Goal: Communication & Community: Participate in discussion

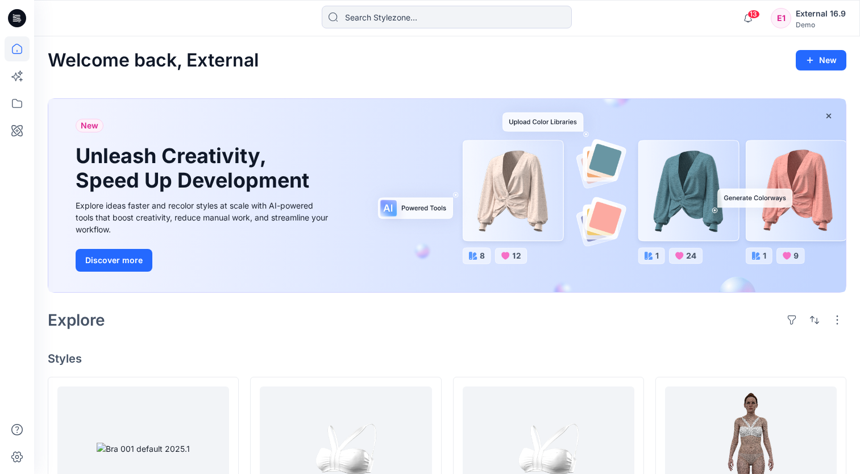
scroll to position [171, 0]
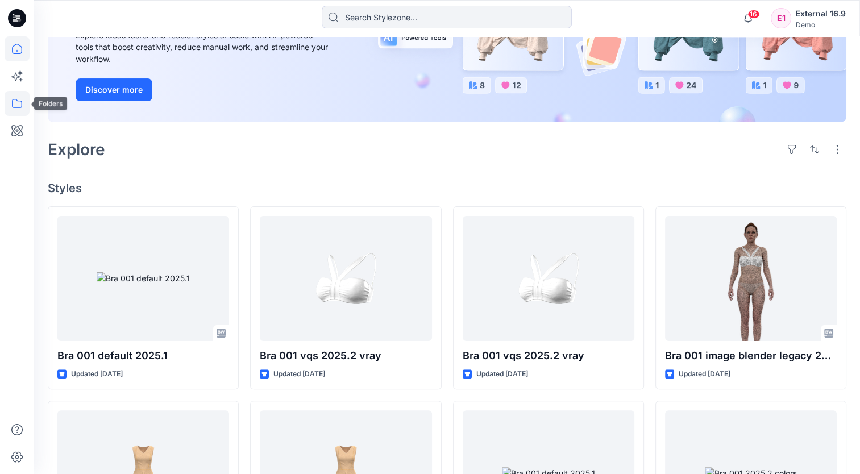
click at [18, 106] on icon at bounding box center [17, 103] width 25 height 25
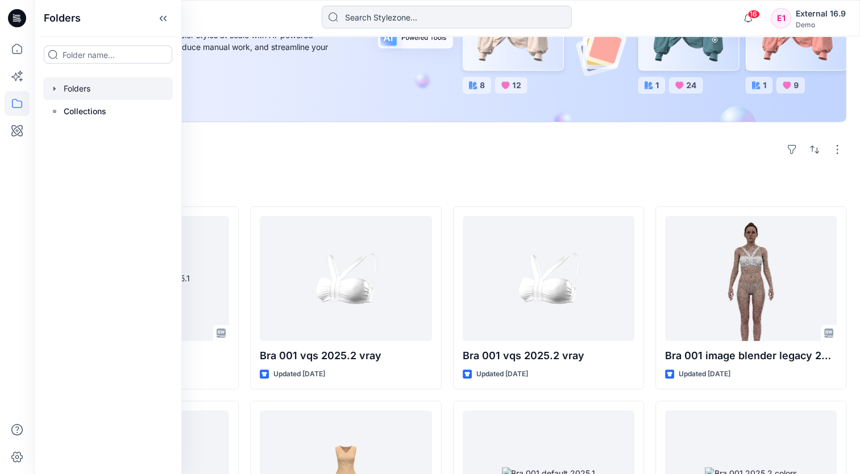
click at [82, 88] on div at bounding box center [108, 88] width 130 height 23
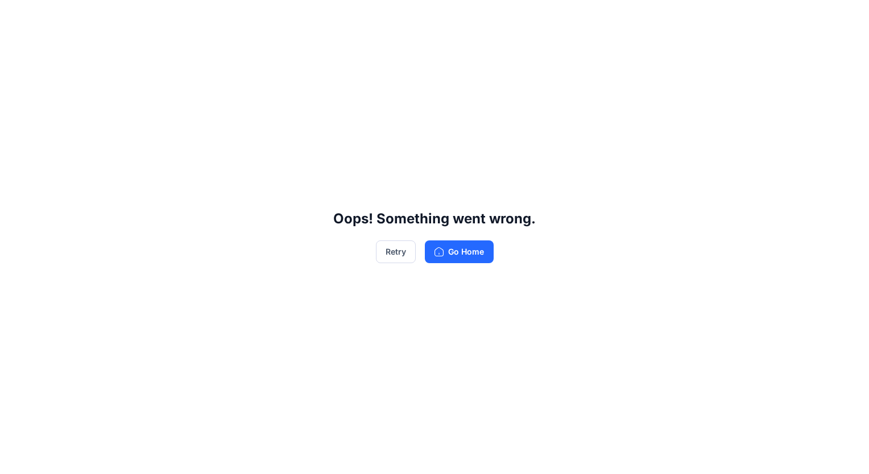
click at [178, 18] on div "Oops! Something went wrong. Retry Go Home" at bounding box center [434, 237] width 869 height 474
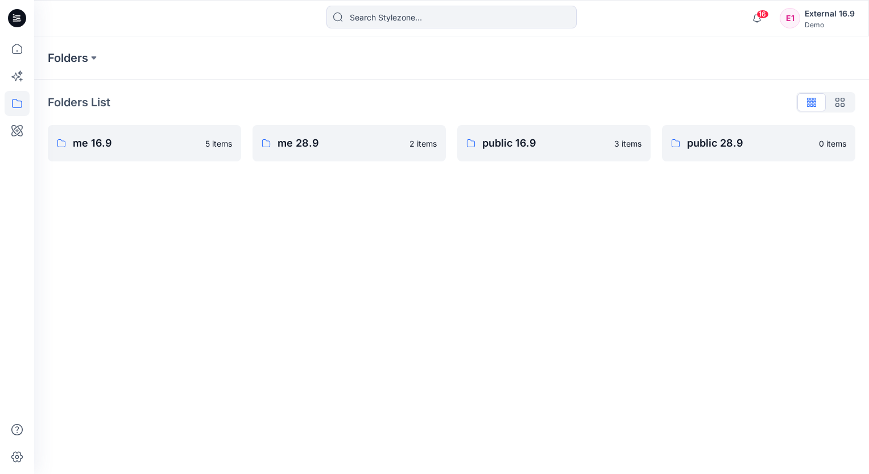
click at [337, 141] on p "me 28.9" at bounding box center [339, 143] width 125 height 16
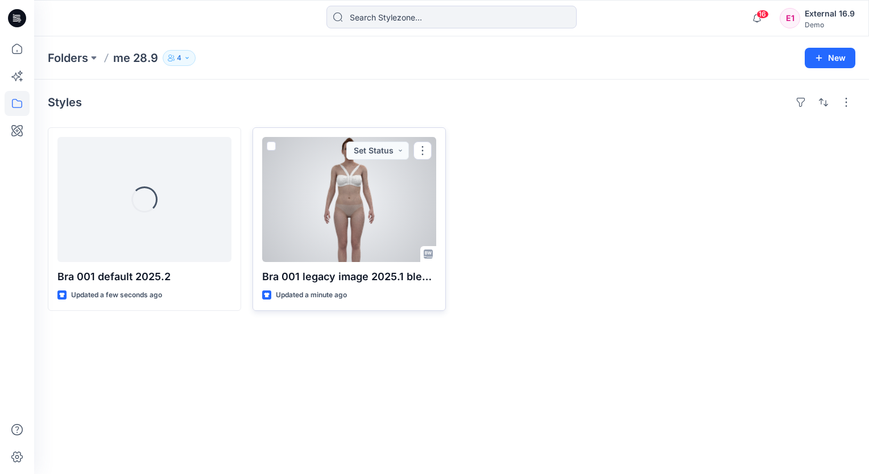
click at [355, 201] on div at bounding box center [349, 199] width 174 height 125
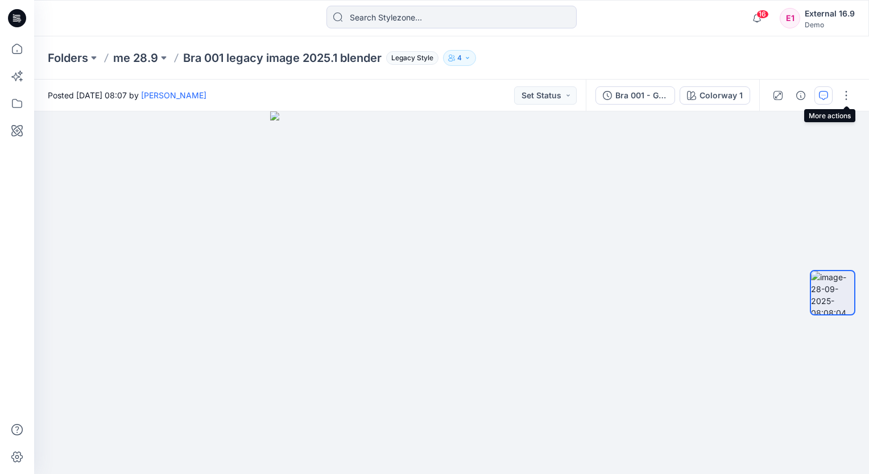
click at [830, 96] on button "button" at bounding box center [823, 95] width 18 height 18
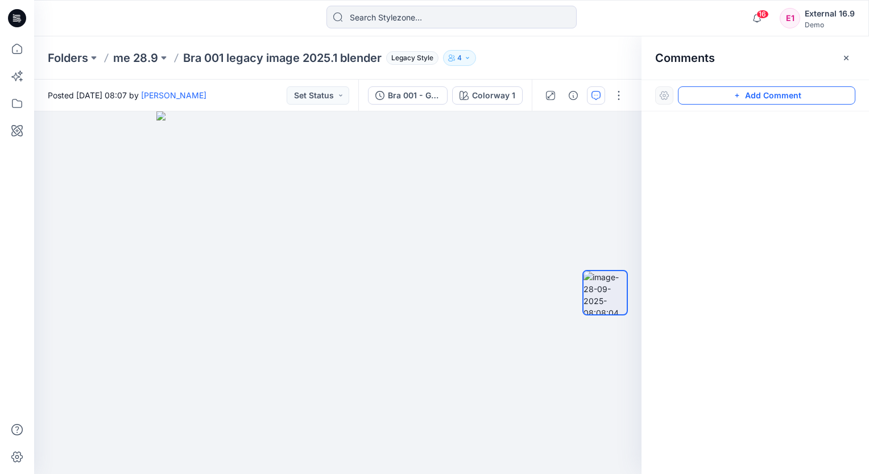
click at [761, 95] on button "Add Comment" at bounding box center [766, 95] width 177 height 18
click at [150, 189] on div "1" at bounding box center [337, 292] width 607 height 363
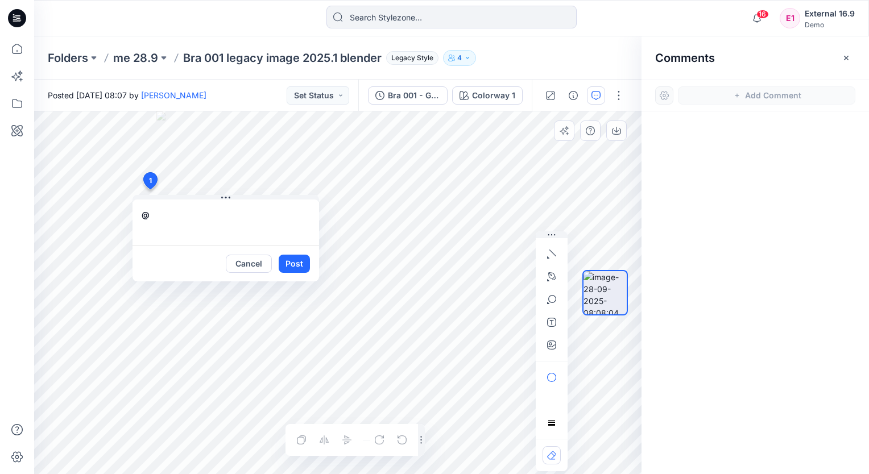
click at [201, 223] on textarea "@" at bounding box center [225, 222] width 187 height 45
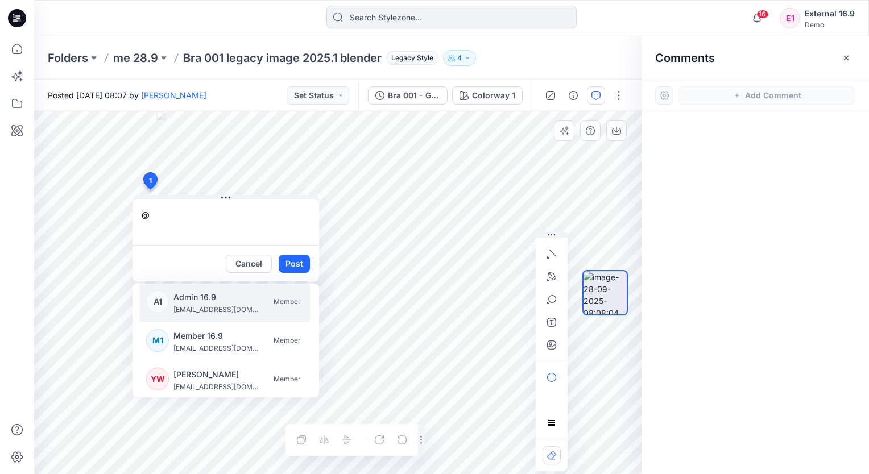
click at [191, 296] on p "Admin 16.9" at bounding box center [215, 298] width 85 height 14
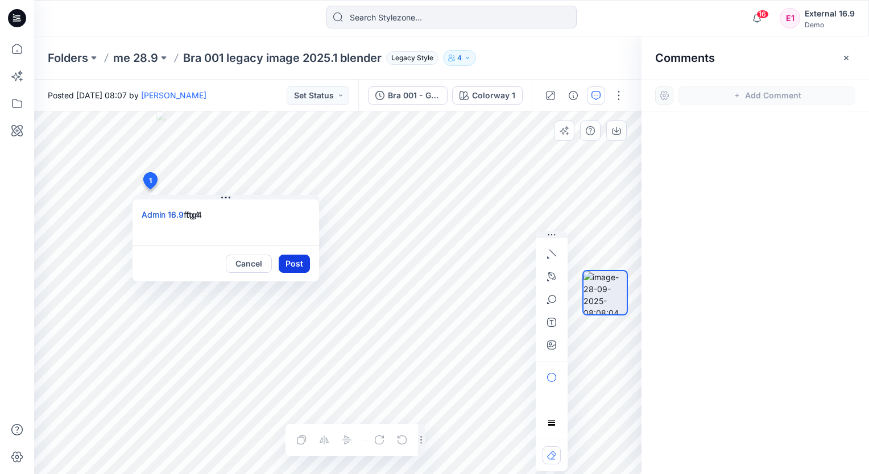
type textarea "Admin 16.9 ftg4"
click at [291, 261] on button "Post" at bounding box center [294, 264] width 31 height 18
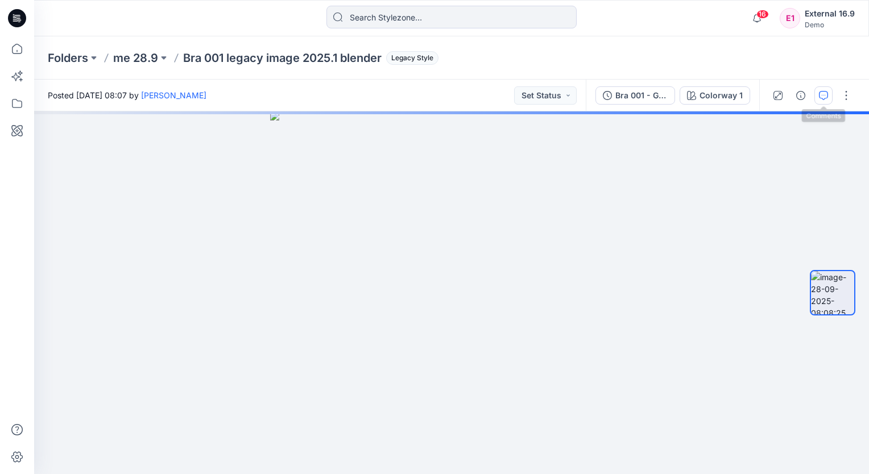
click at [820, 88] on button "button" at bounding box center [823, 95] width 18 height 18
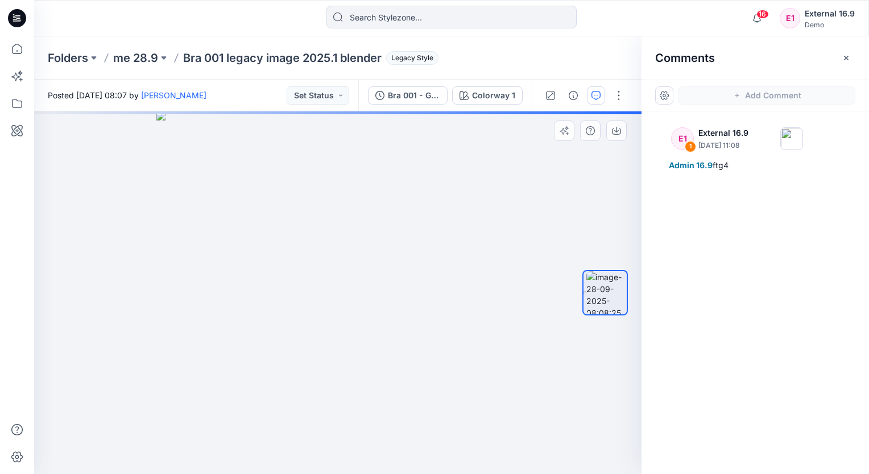
click at [136, 173] on div at bounding box center [337, 292] width 607 height 363
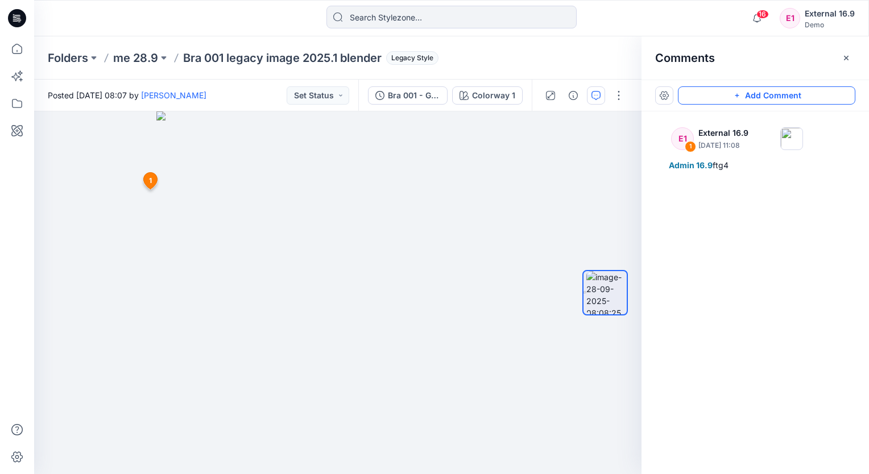
click at [753, 93] on button "Add Comment" at bounding box center [766, 95] width 177 height 18
click at [118, 237] on div "2 1 E1 External 16.9 [DATE] 11:08 Admin 16.9 ftg4 Reply" at bounding box center [337, 292] width 607 height 363
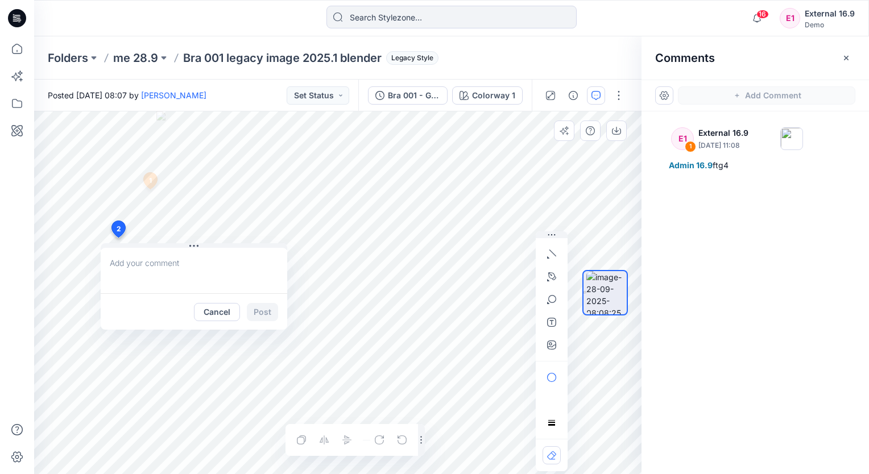
type textarea "@"
click at [152, 274] on textarea "@" at bounding box center [194, 270] width 187 height 45
click at [208, 310] on button "Cancel" at bounding box center [217, 312] width 46 height 18
